Goal: Communication & Community: Answer question/provide support

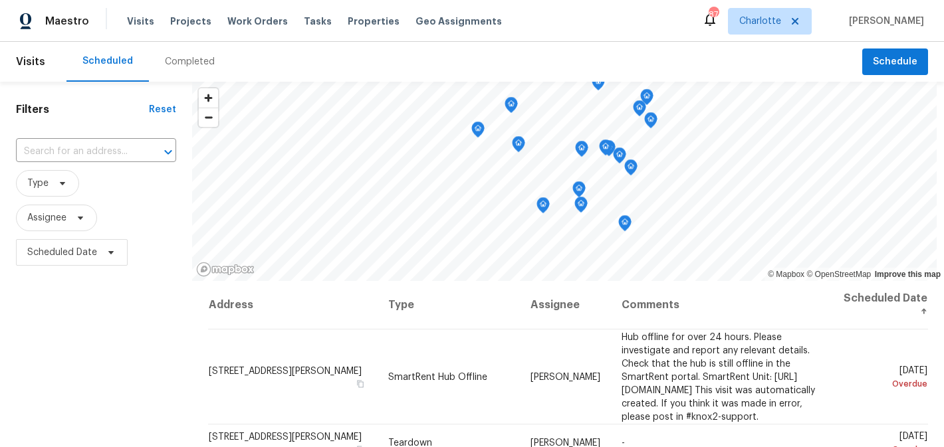
scroll to position [191, 0]
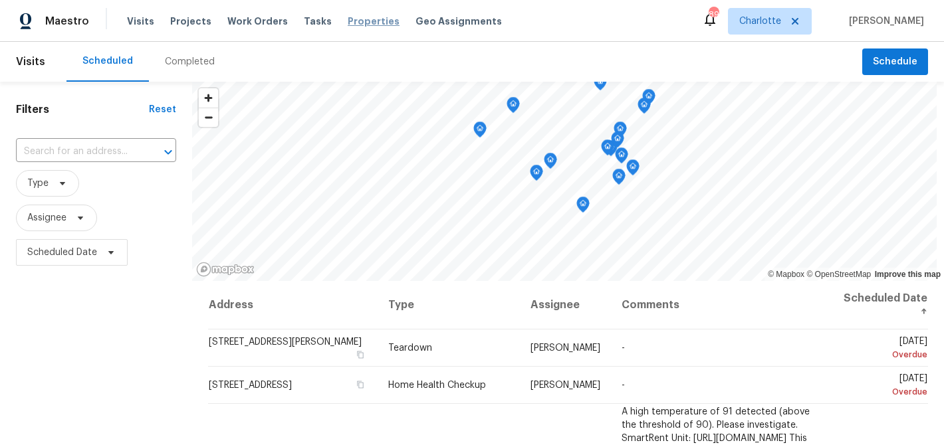
click at [355, 21] on span "Properties" at bounding box center [374, 21] width 52 height 13
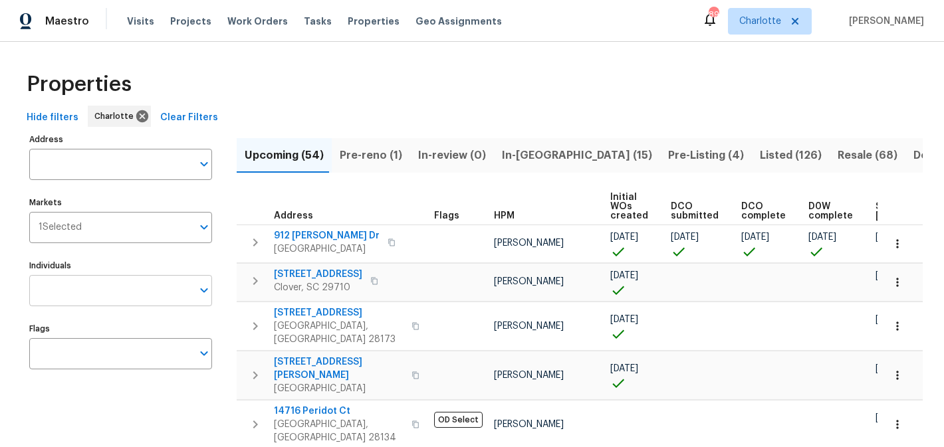
click at [107, 297] on input "Individuals" at bounding box center [110, 290] width 163 height 31
type input "matthew"
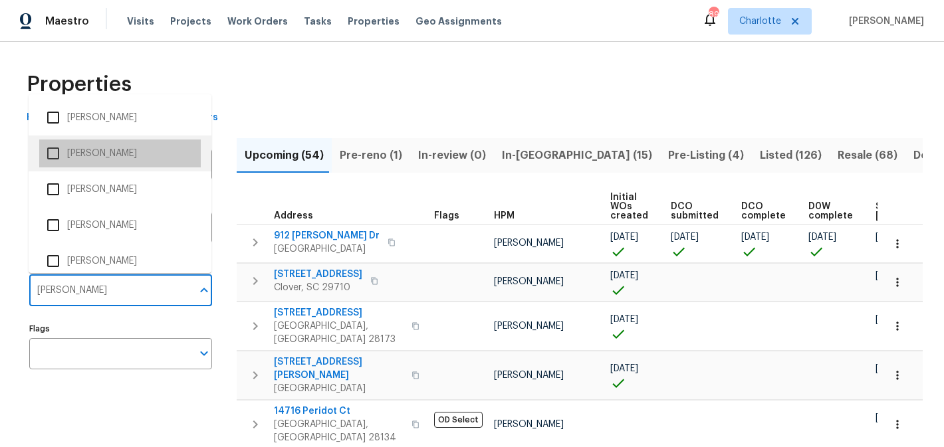
click at [120, 158] on li "[PERSON_NAME]" at bounding box center [119, 154] width 161 height 28
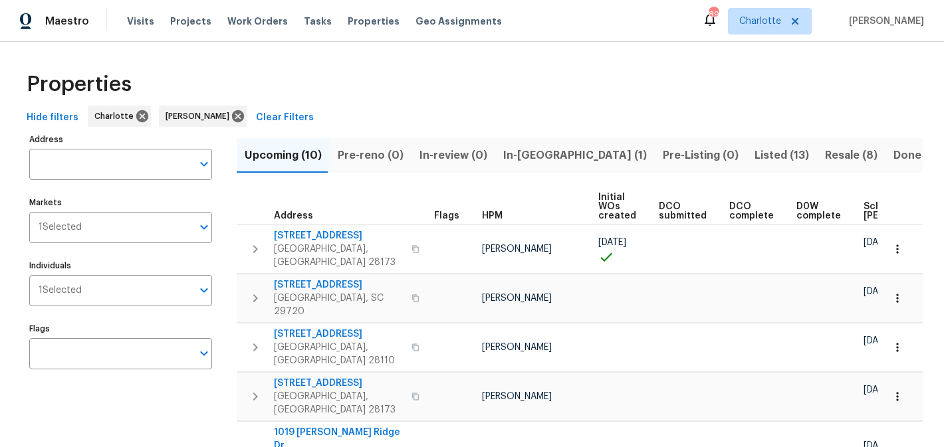
click at [825, 148] on span "Resale (8)" at bounding box center [851, 155] width 52 height 19
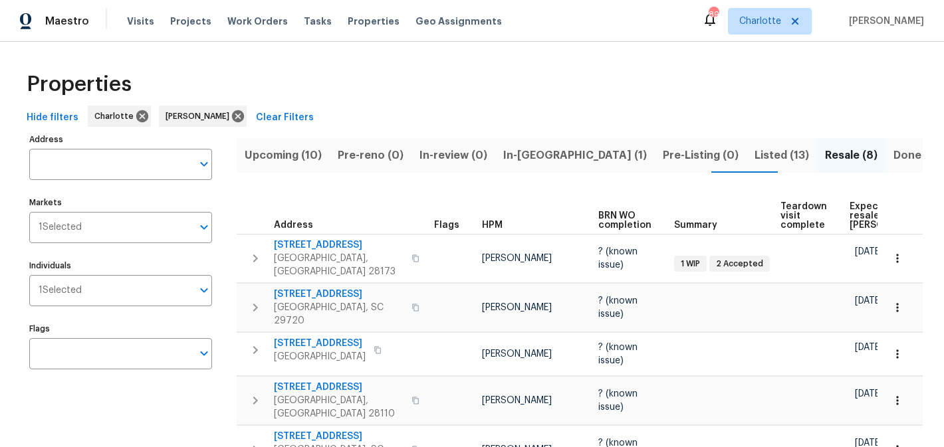
click at [535, 155] on span "In-reno (1)" at bounding box center [575, 155] width 144 height 19
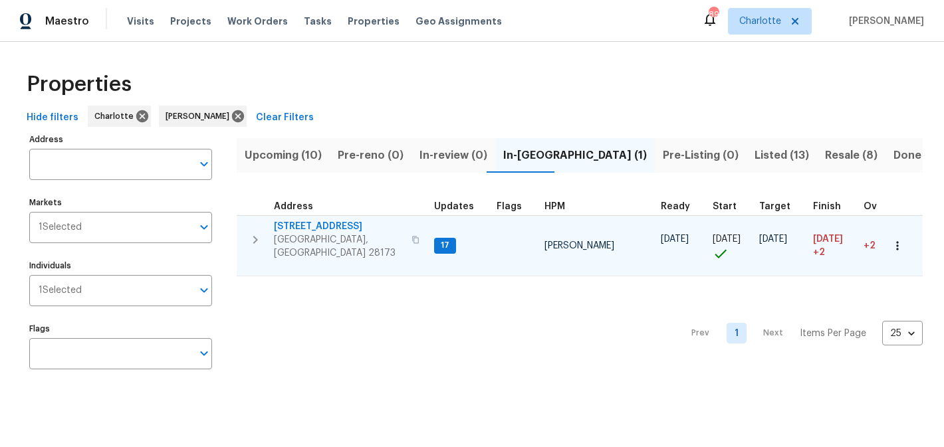
click at [324, 222] on span "[STREET_ADDRESS]" at bounding box center [339, 226] width 130 height 13
click at [346, 228] on span "[STREET_ADDRESS]" at bounding box center [339, 226] width 130 height 13
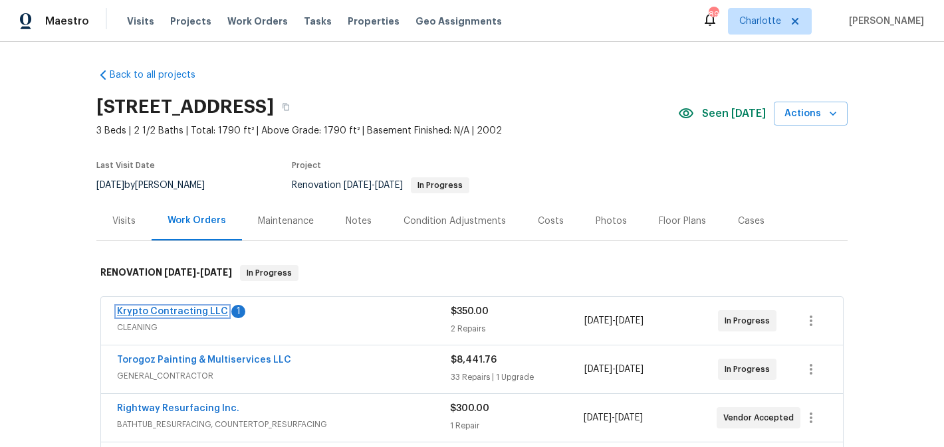
click at [175, 309] on link "Krypto Contracting LLC" at bounding box center [172, 311] width 111 height 9
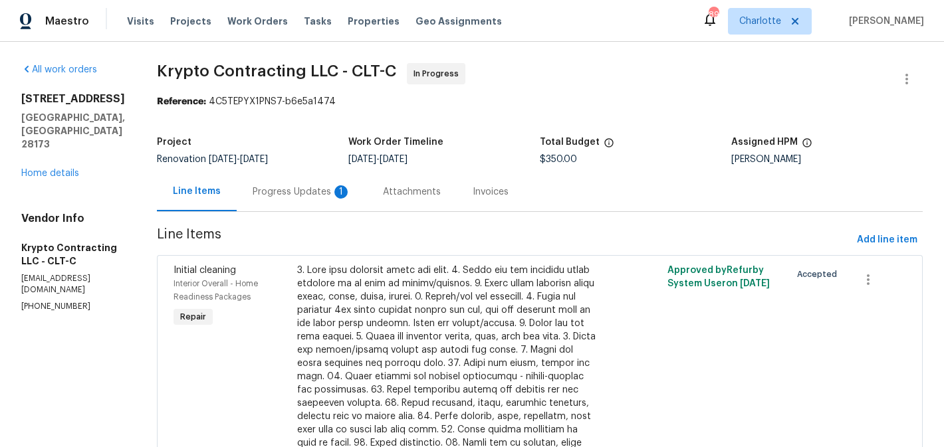
click at [316, 187] on div "Progress Updates 1" at bounding box center [302, 191] width 98 height 13
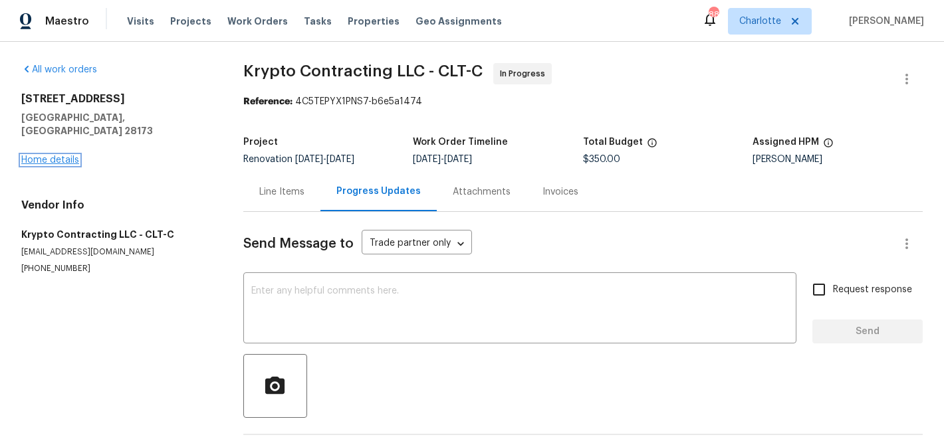
click at [31, 155] on link "Home details" at bounding box center [50, 159] width 58 height 9
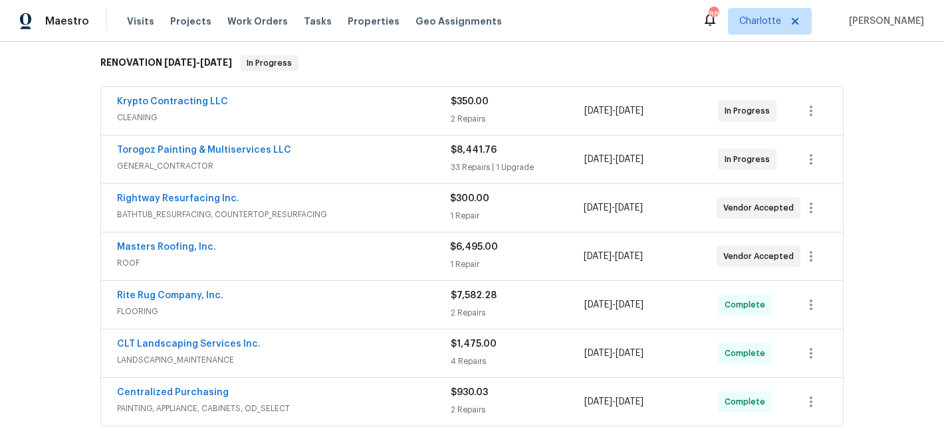
scroll to position [211, 0]
click at [169, 197] on link "Rightway Resurfacing Inc." at bounding box center [178, 197] width 122 height 9
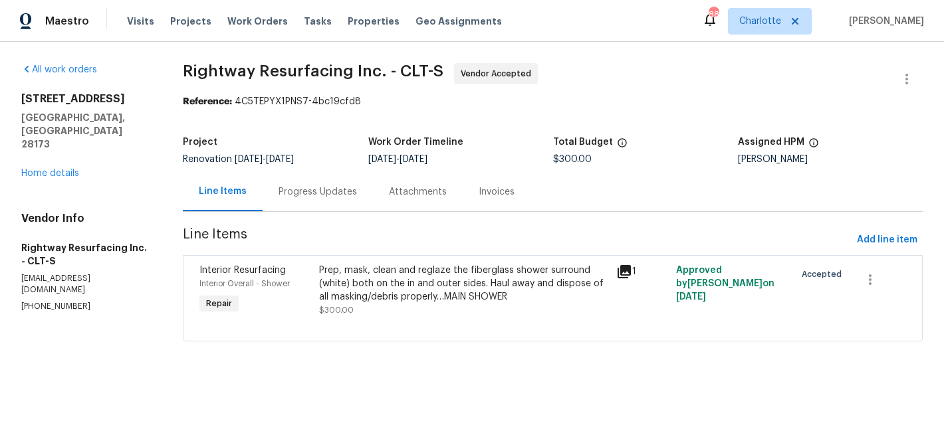
click at [306, 196] on div "Progress Updates" at bounding box center [317, 191] width 78 height 13
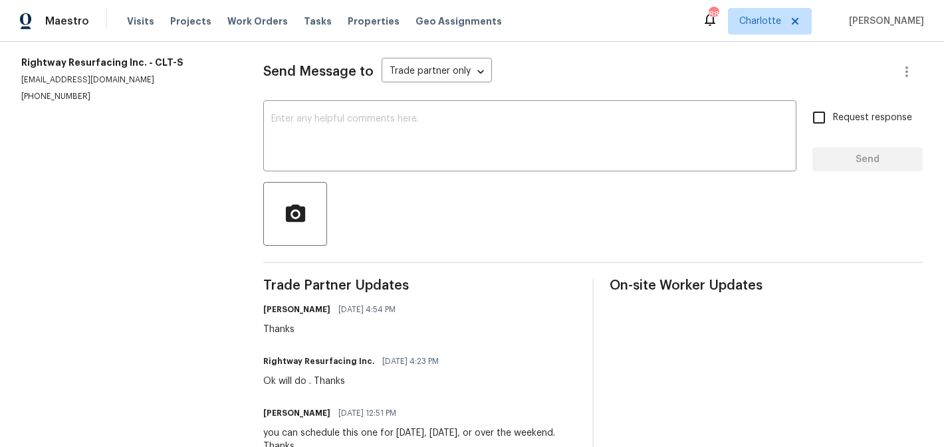
scroll to position [171, 0]
click at [383, 144] on textarea at bounding box center [529, 139] width 517 height 47
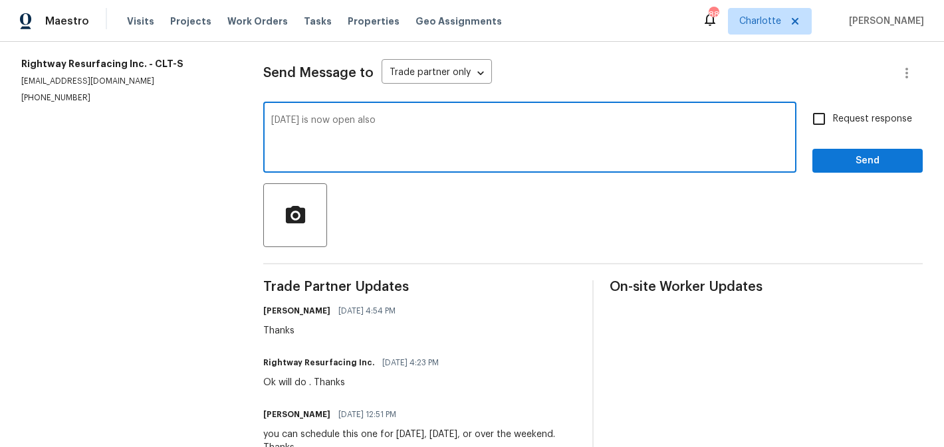
type textarea "[DATE] is now open also"
click at [833, 123] on span "Request response" at bounding box center [872, 119] width 79 height 14
click at [833, 123] on input "Request response" at bounding box center [819, 119] width 28 height 28
checkbox input "true"
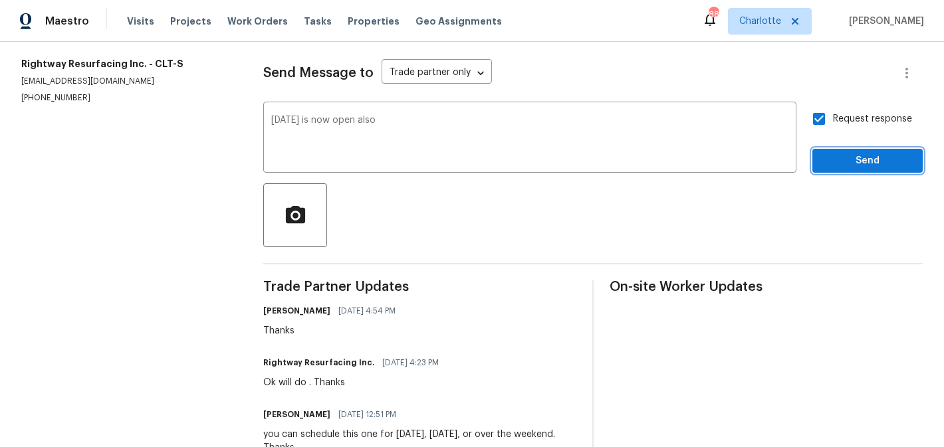
click at [861, 168] on span "Send" at bounding box center [867, 161] width 89 height 17
